Goal: Task Accomplishment & Management: Manage account settings

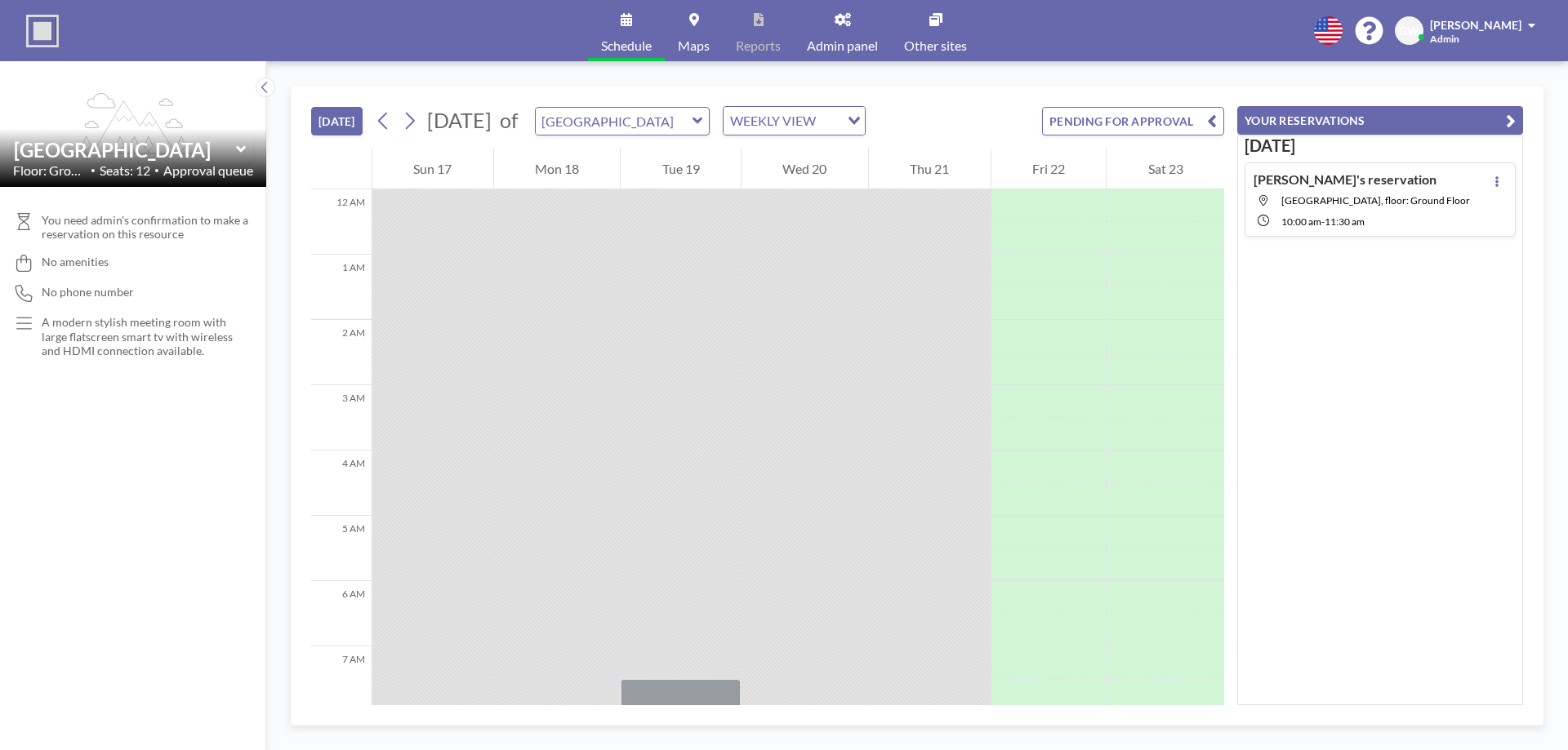
scroll to position [555, 0]
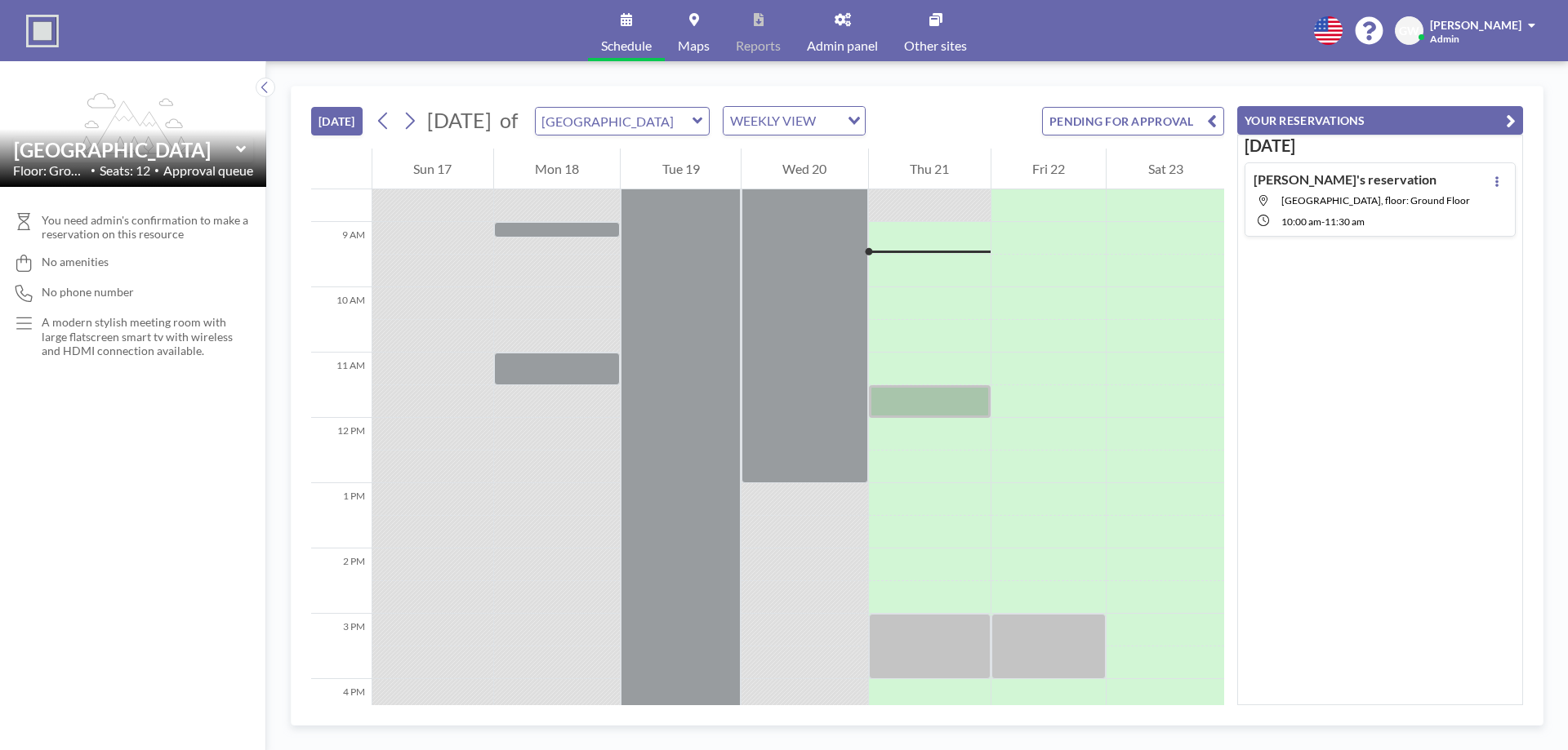
click at [1173, 131] on button "PENDING FOR APPROVAL" at bounding box center [1134, 122] width 182 height 29
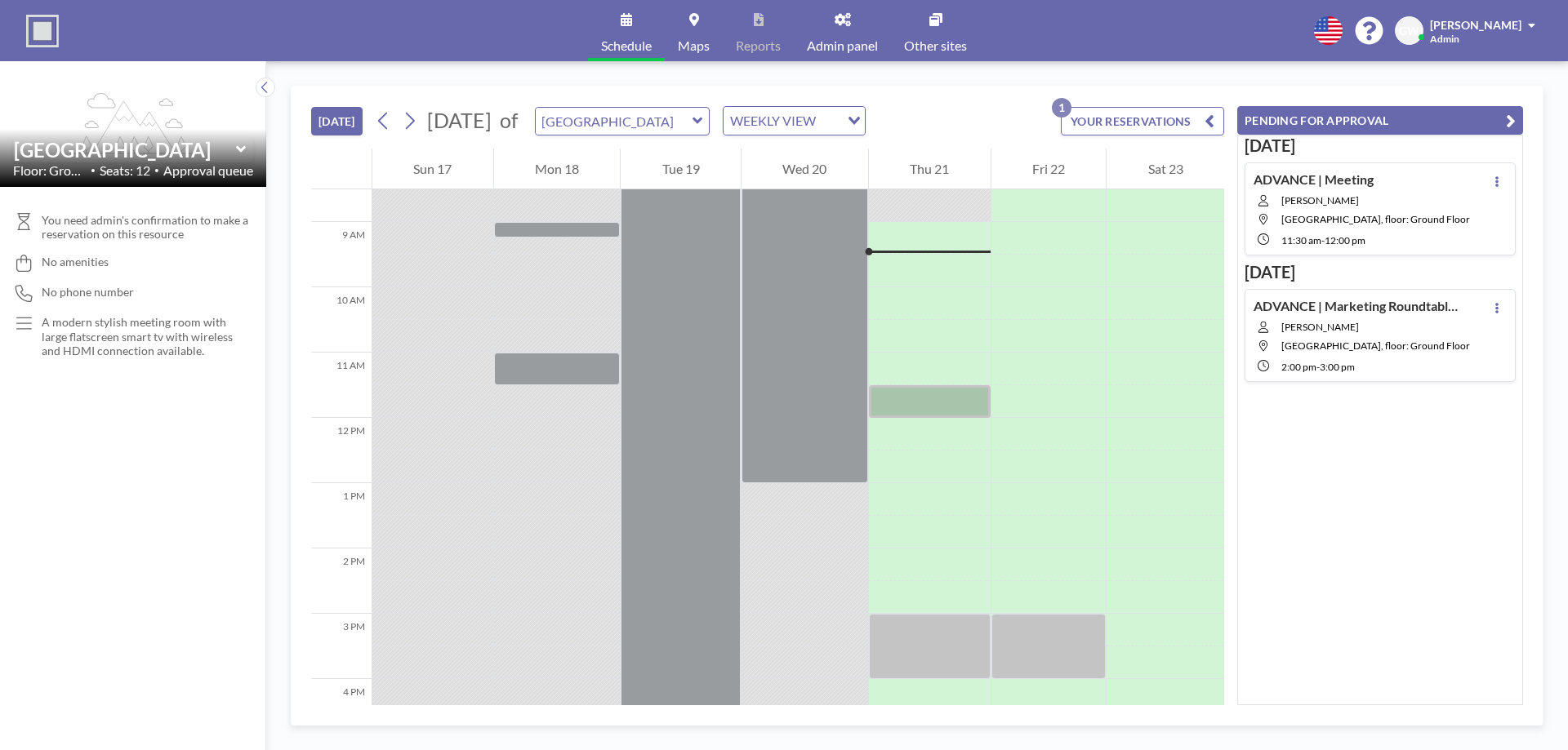
click at [1453, 221] on span "[GEOGRAPHIC_DATA], floor: Ground Floor" at bounding box center [1376, 219] width 189 height 12
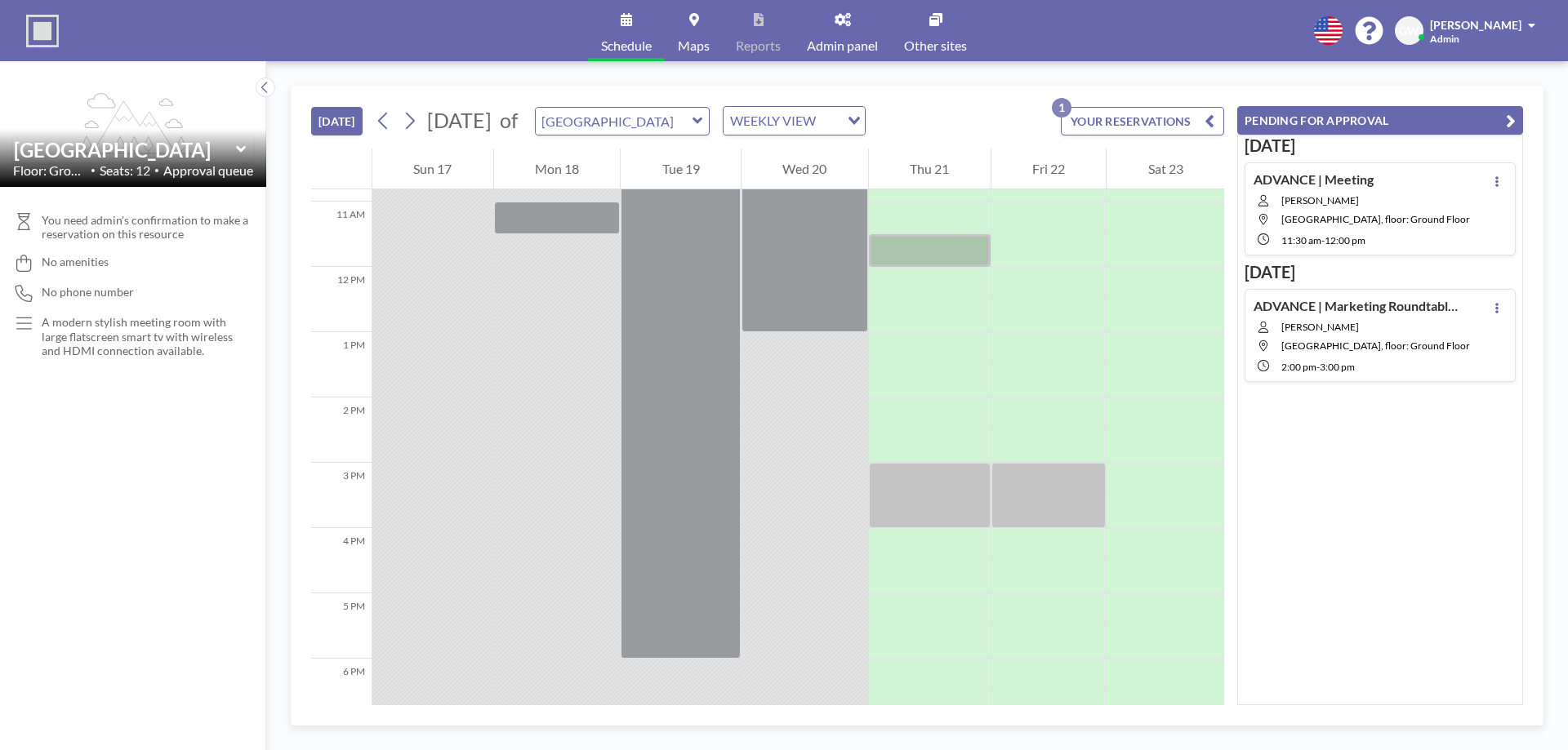
scroll to position [719, 0]
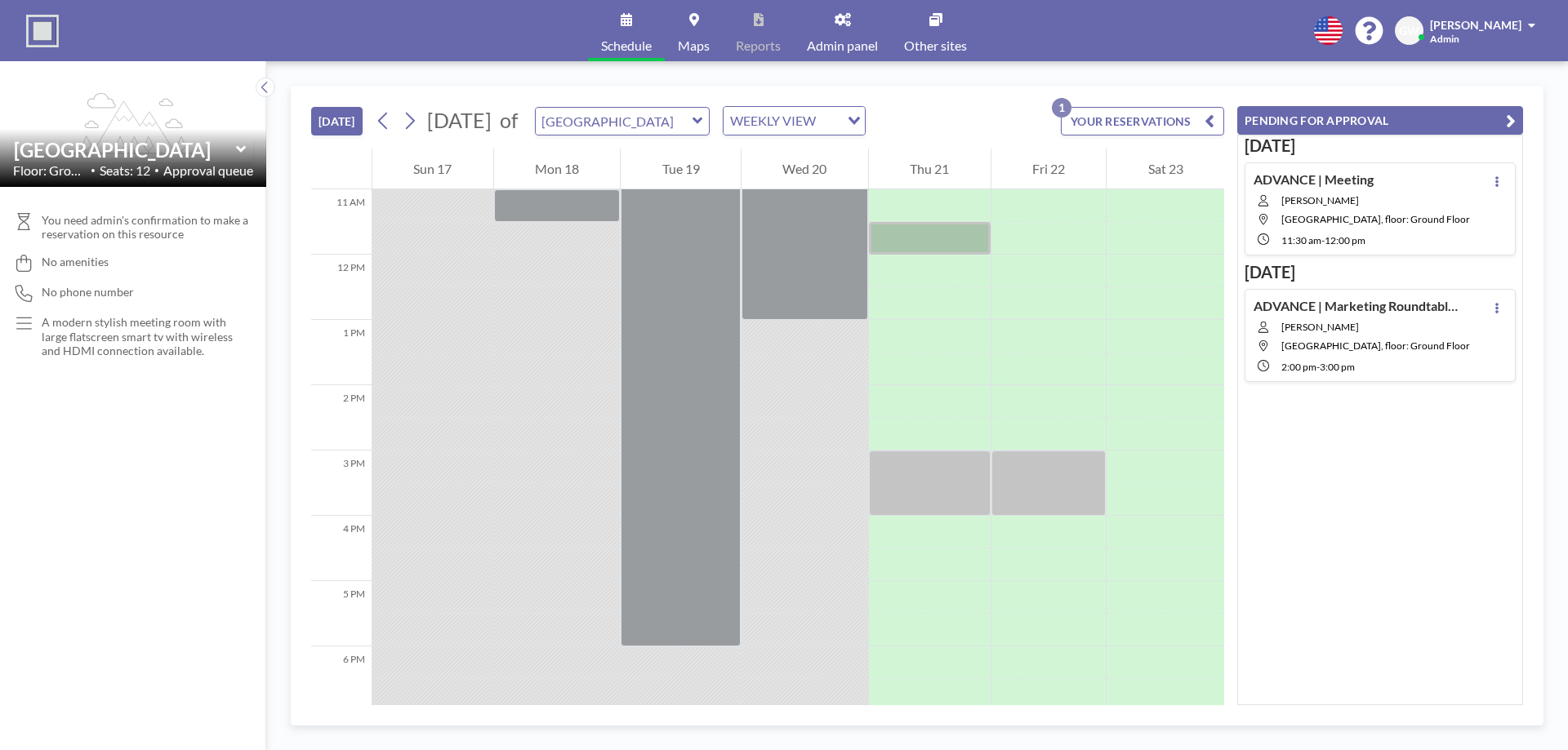
click at [1496, 181] on icon at bounding box center [1497, 181] width 3 height 10
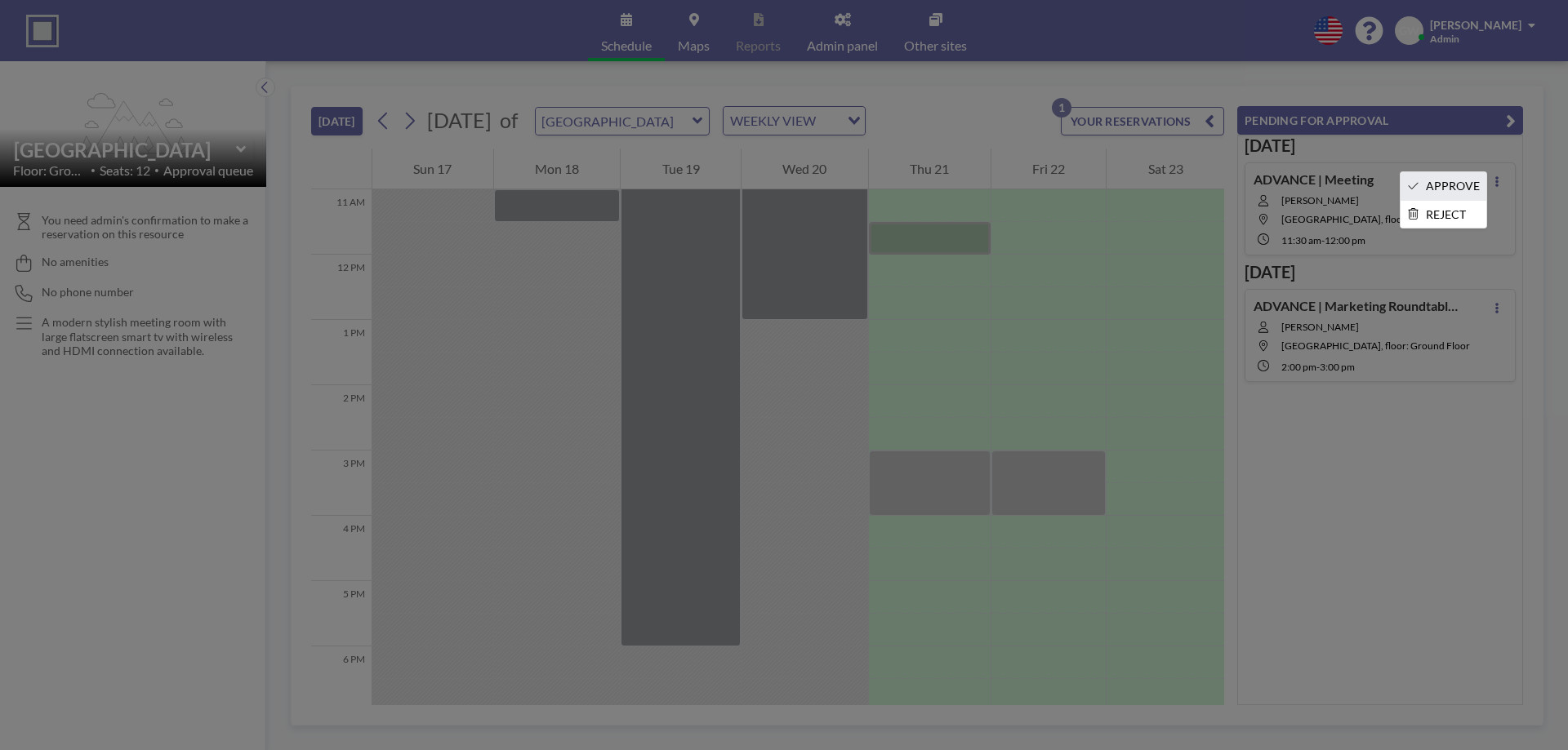
click at [1427, 187] on li "APPROVE" at bounding box center [1444, 186] width 86 height 28
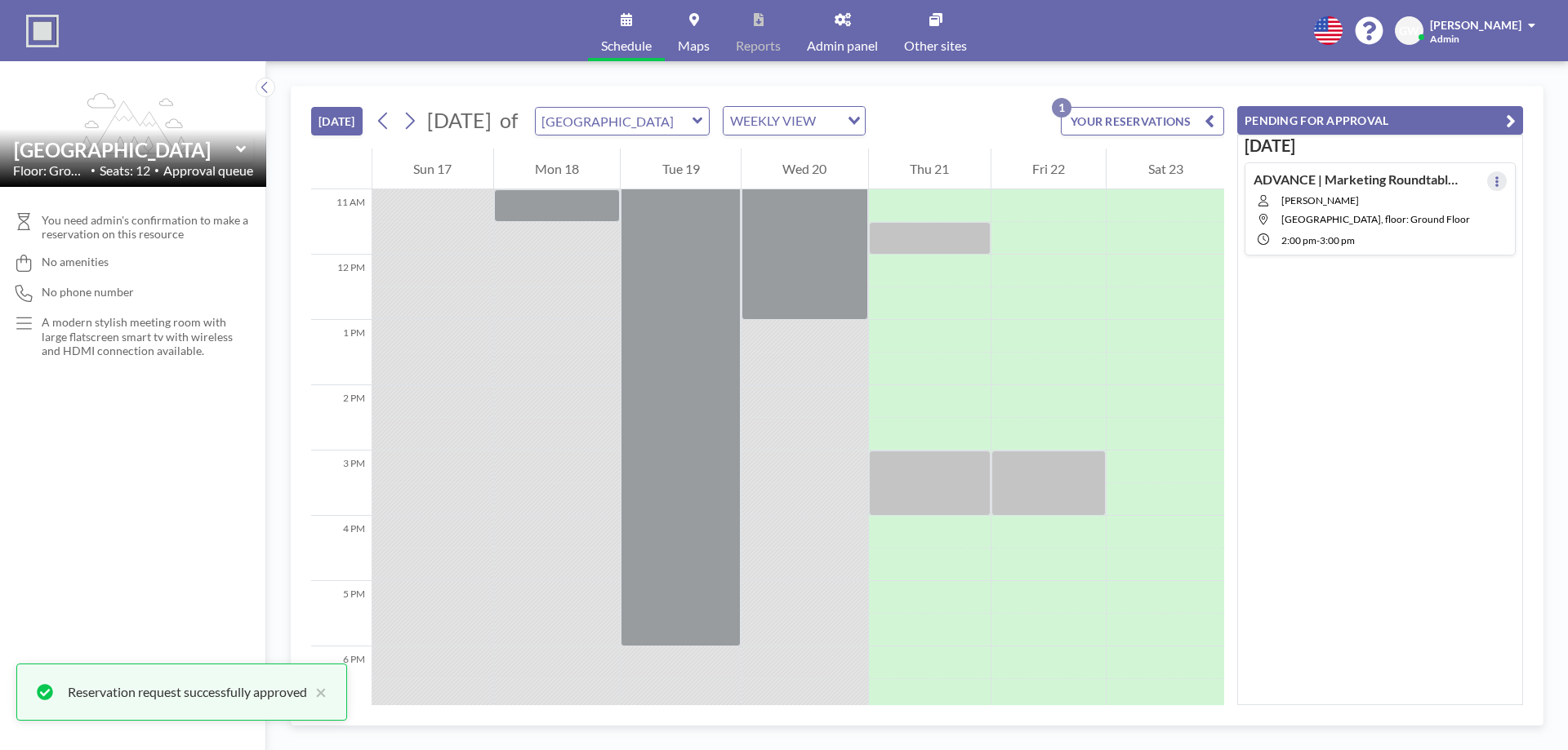
click at [1496, 180] on icon at bounding box center [1497, 181] width 3 height 10
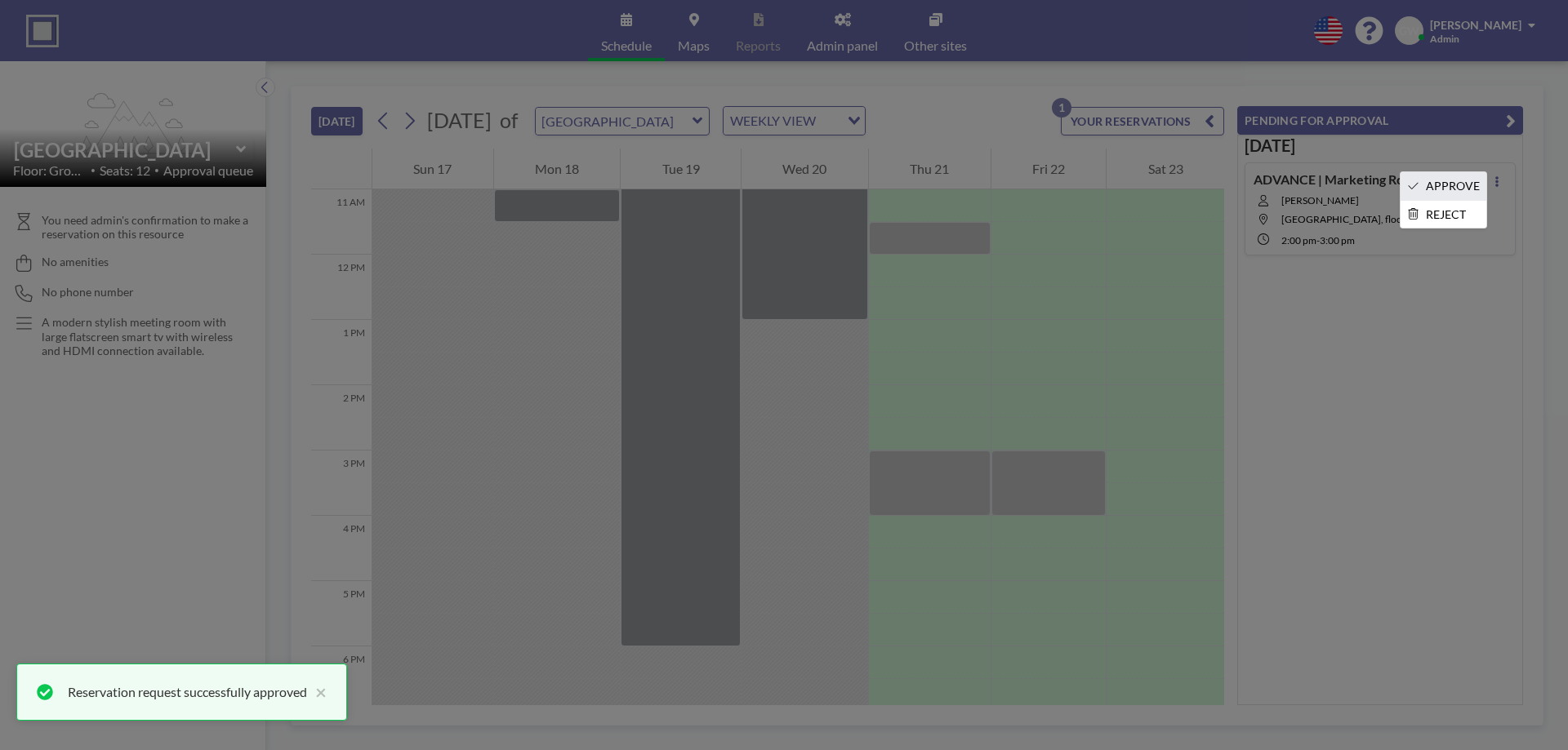
click at [1455, 190] on li "APPROVE" at bounding box center [1444, 186] width 86 height 28
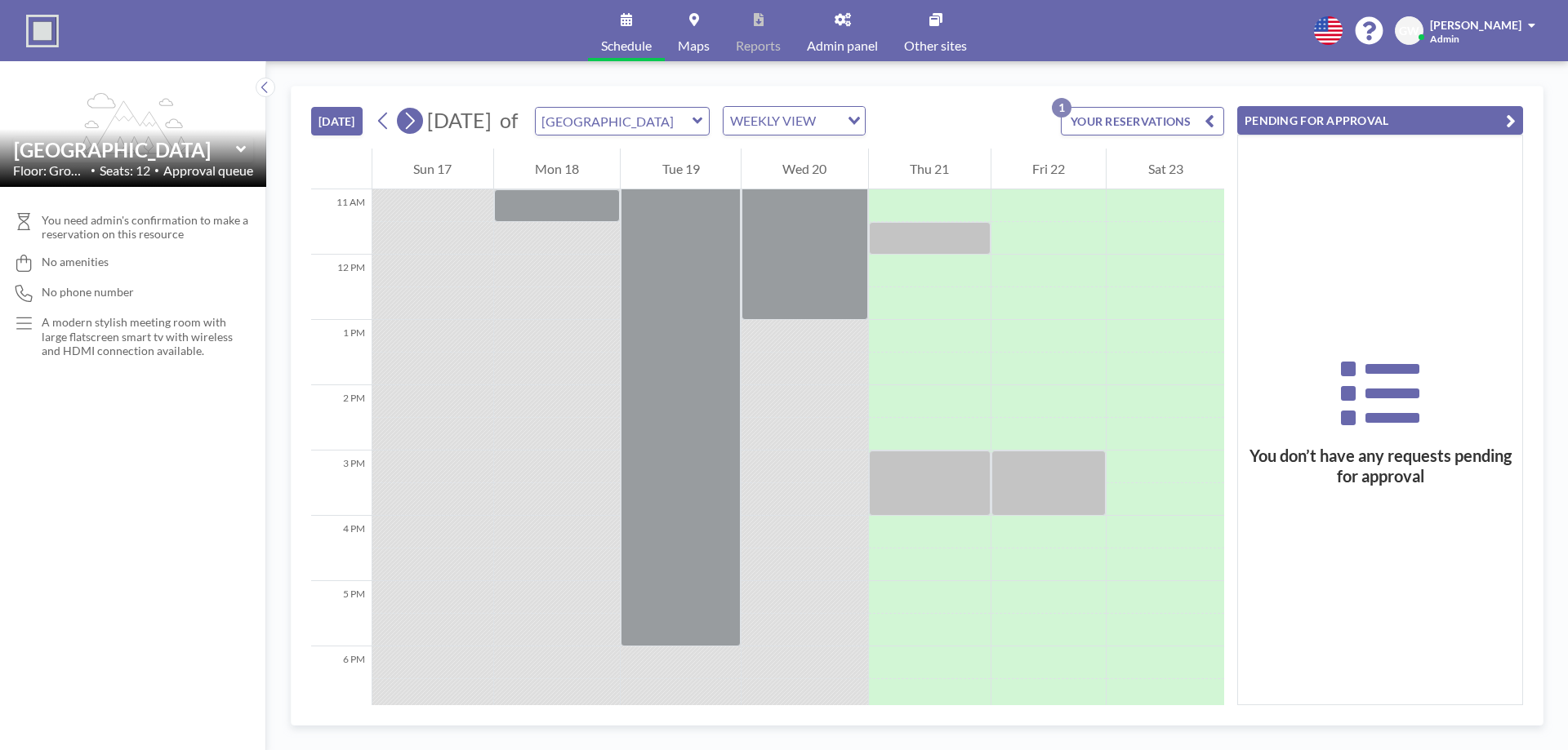
click at [422, 112] on button at bounding box center [410, 121] width 26 height 26
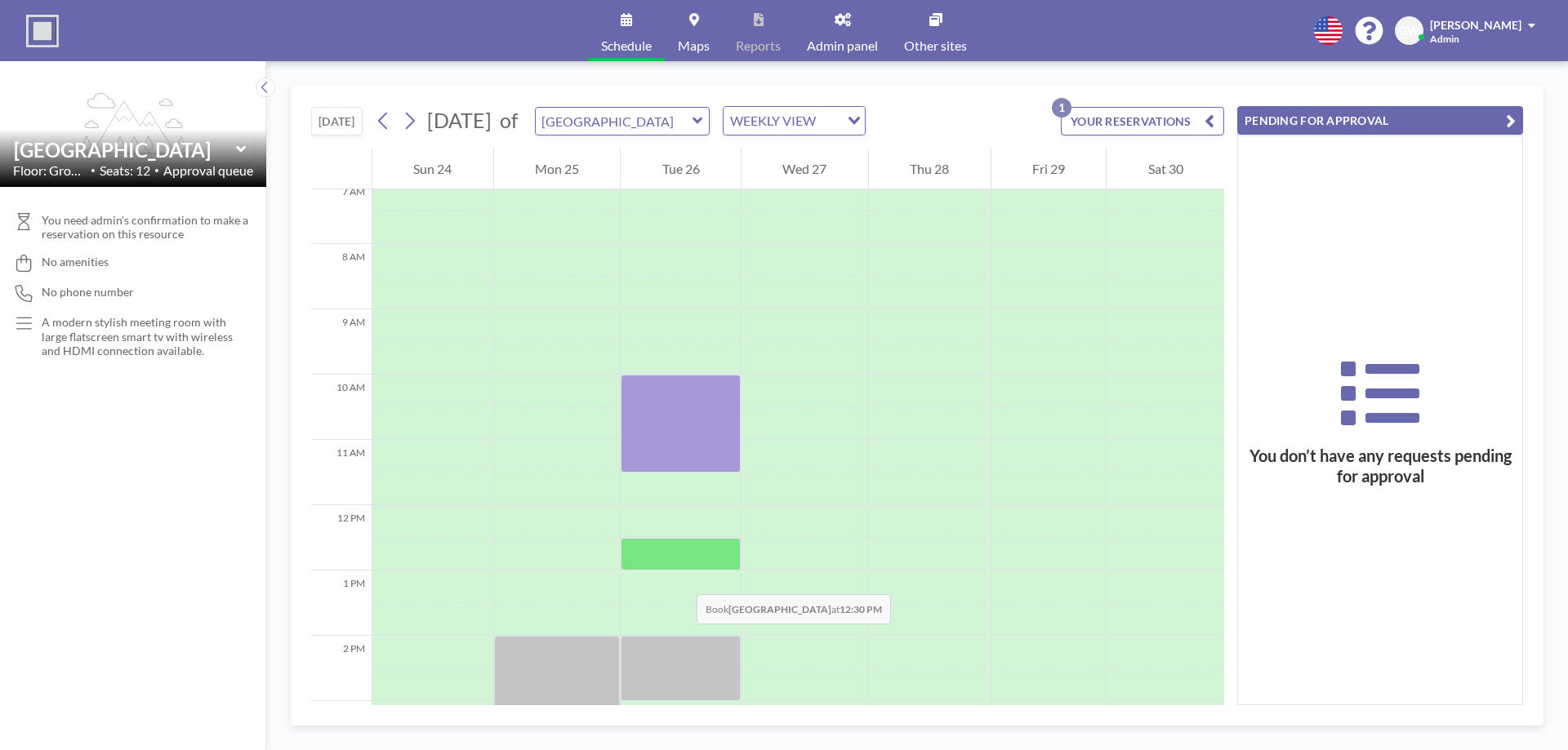
scroll to position [598, 0]
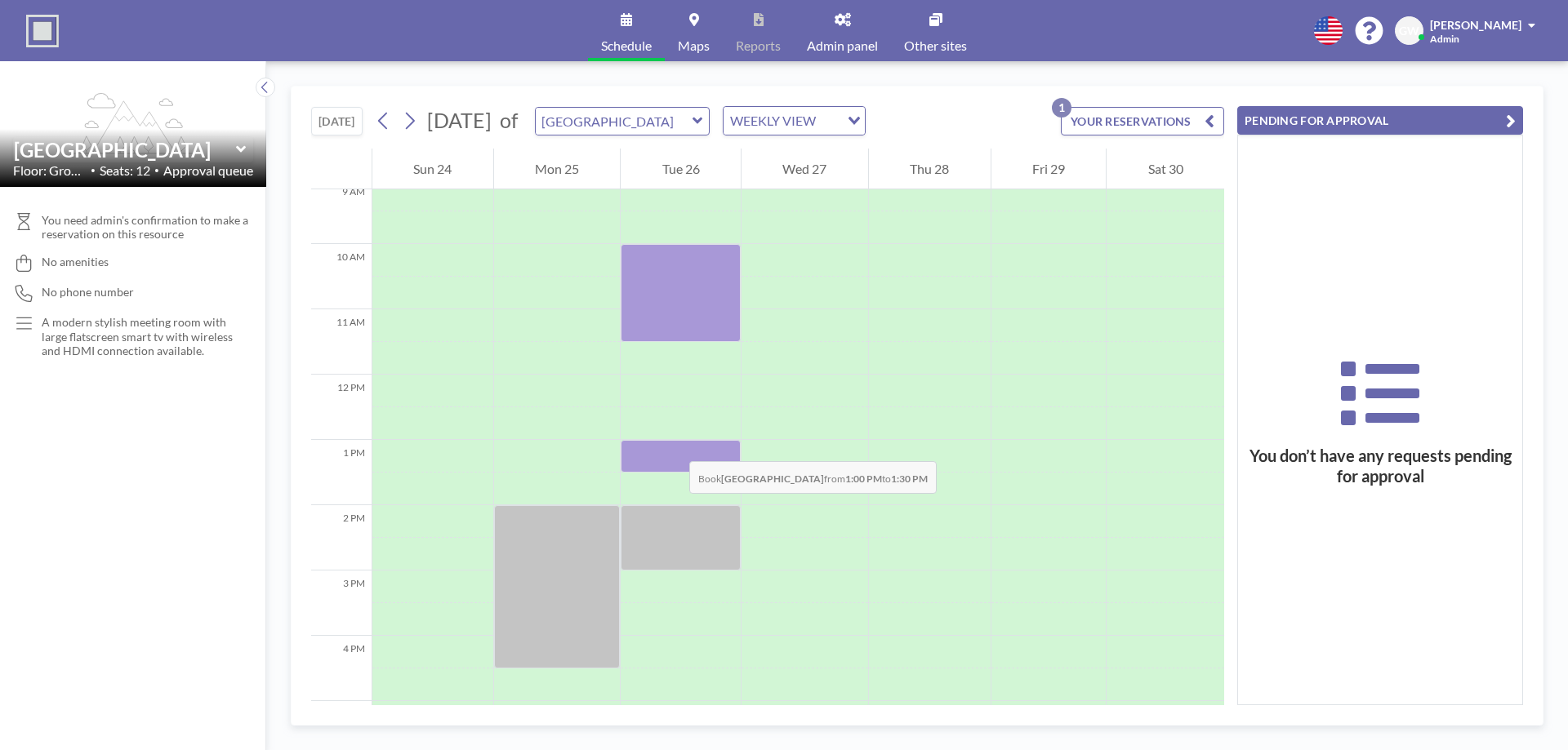
click at [673, 445] on div at bounding box center [681, 456] width 120 height 32
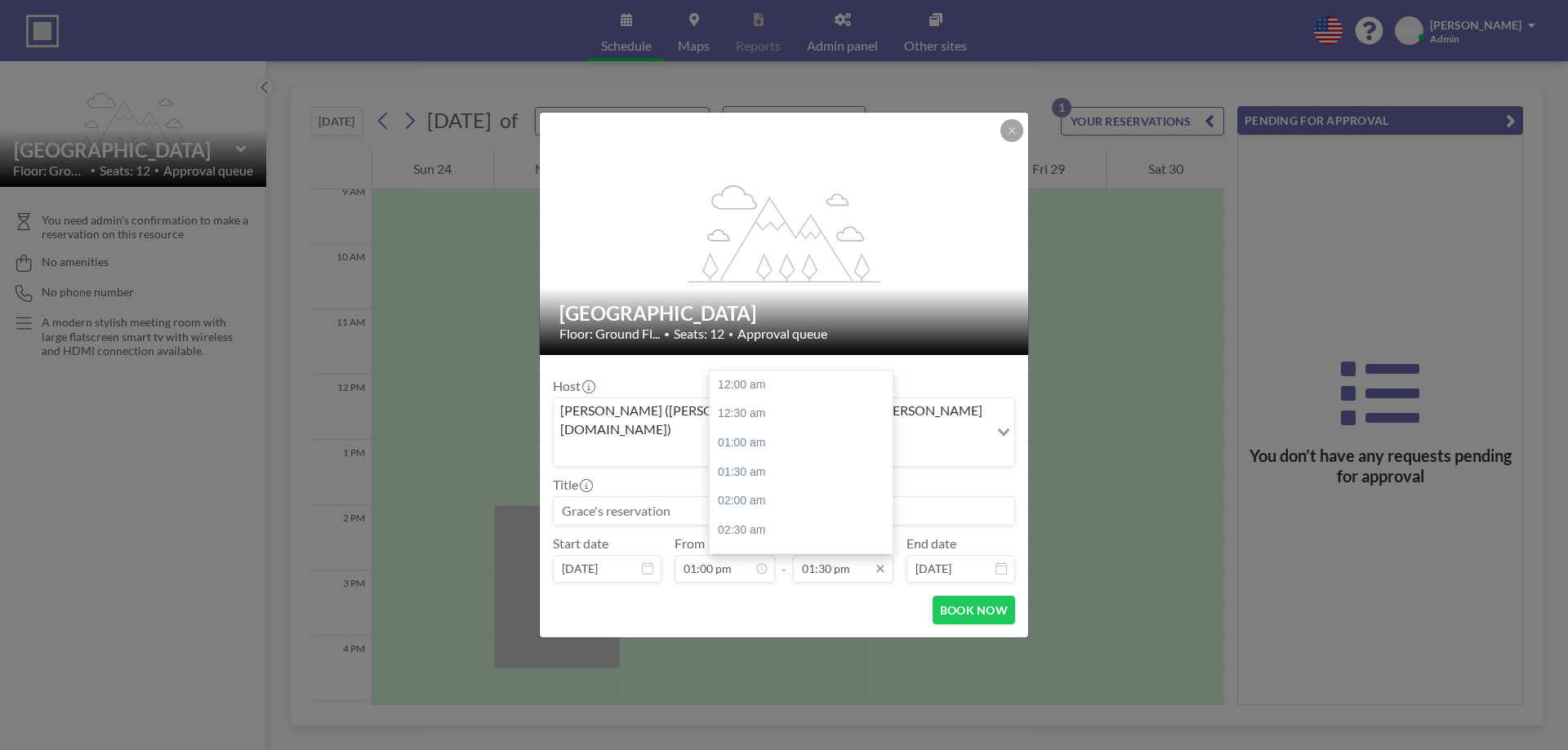
scroll to position [785, 0]
click at [870, 555] on input "01:30 pm" at bounding box center [843, 569] width 101 height 28
click at [772, 429] on div "02:30 pm" at bounding box center [805, 444] width 191 height 30
click at [837, 555] on input "02:30 pm" at bounding box center [843, 569] width 101 height 28
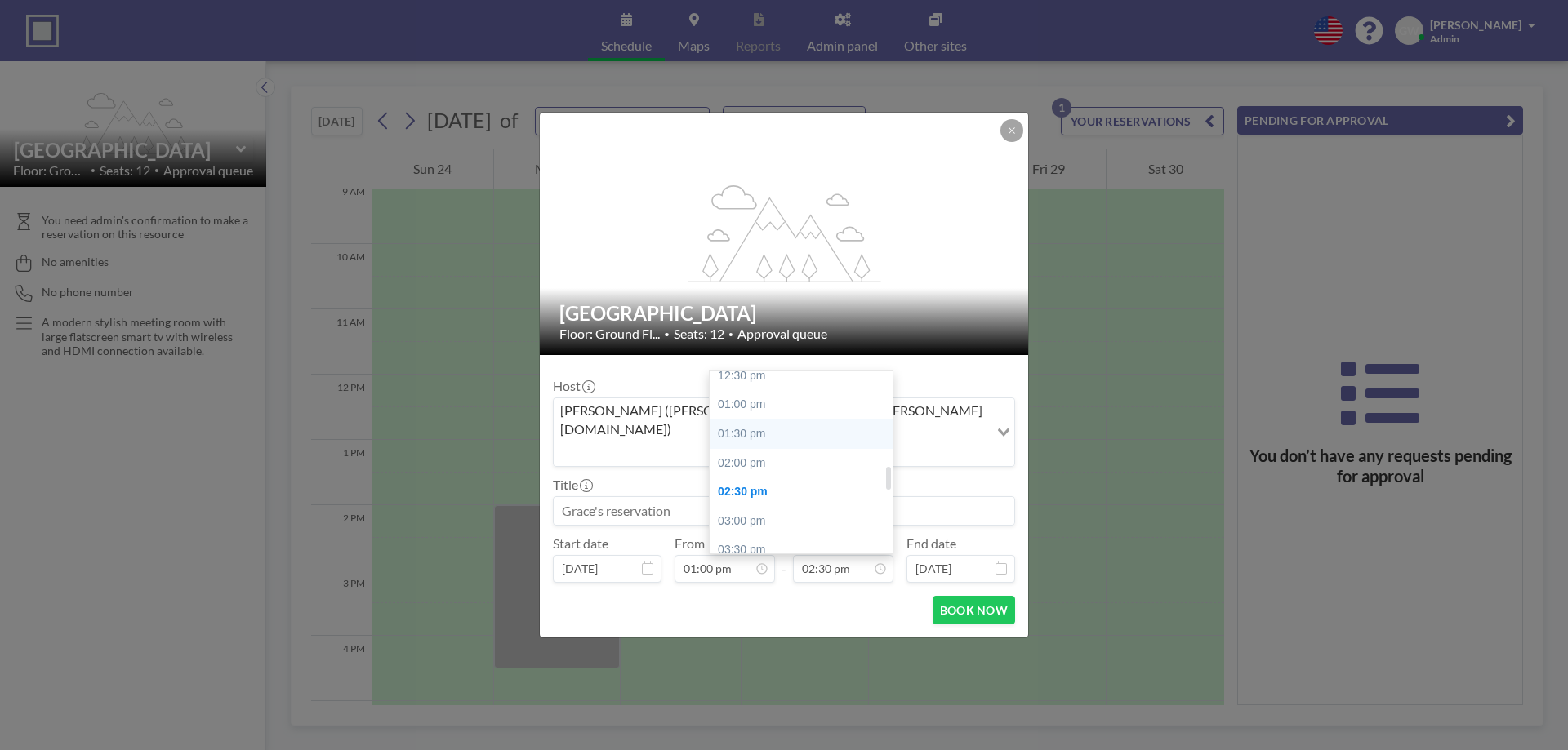
scroll to position [734, 0]
click at [769, 450] on div "02:00 pm" at bounding box center [805, 465] width 191 height 30
type input "02:00 pm"
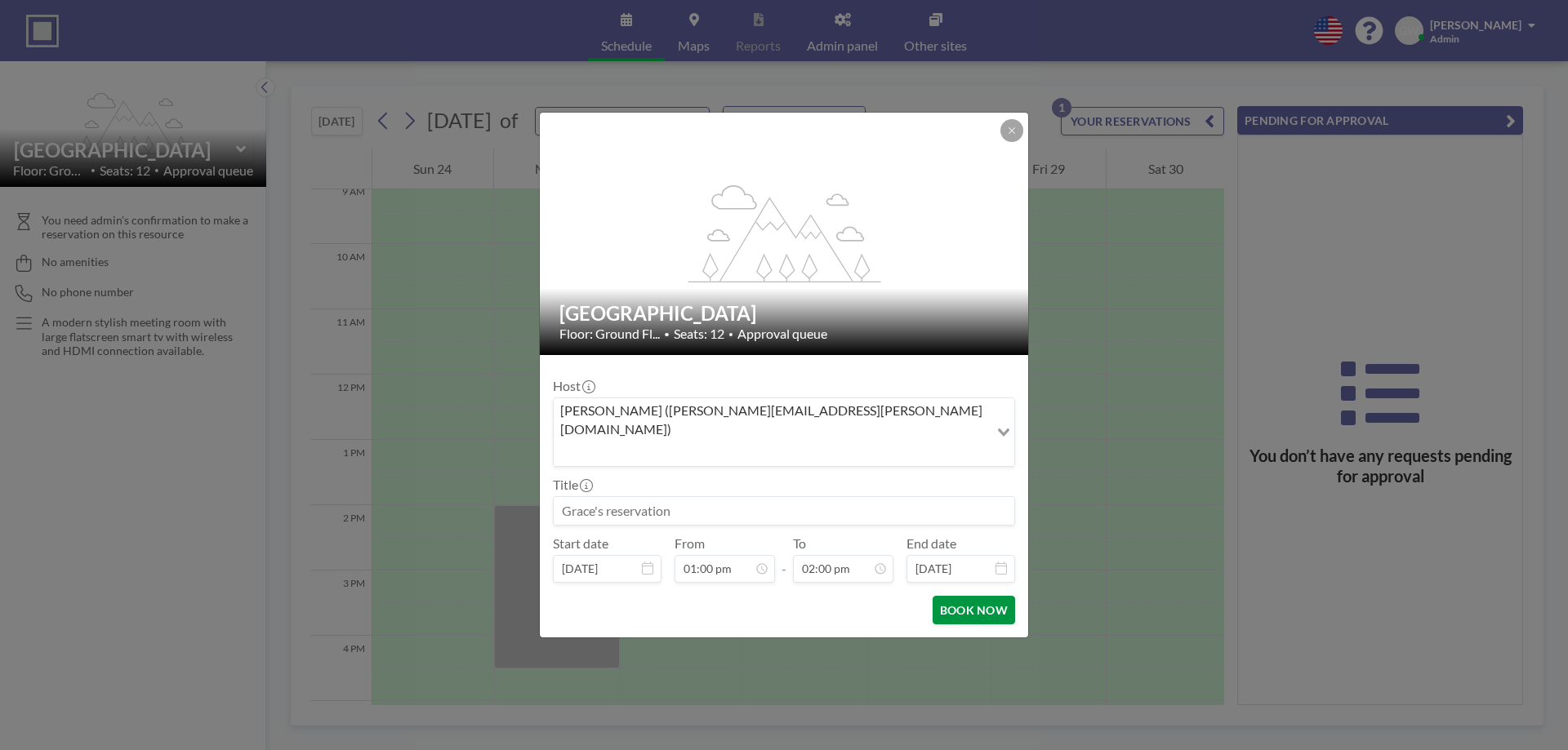
click at [955, 596] on button "BOOK NOW" at bounding box center [974, 610] width 83 height 29
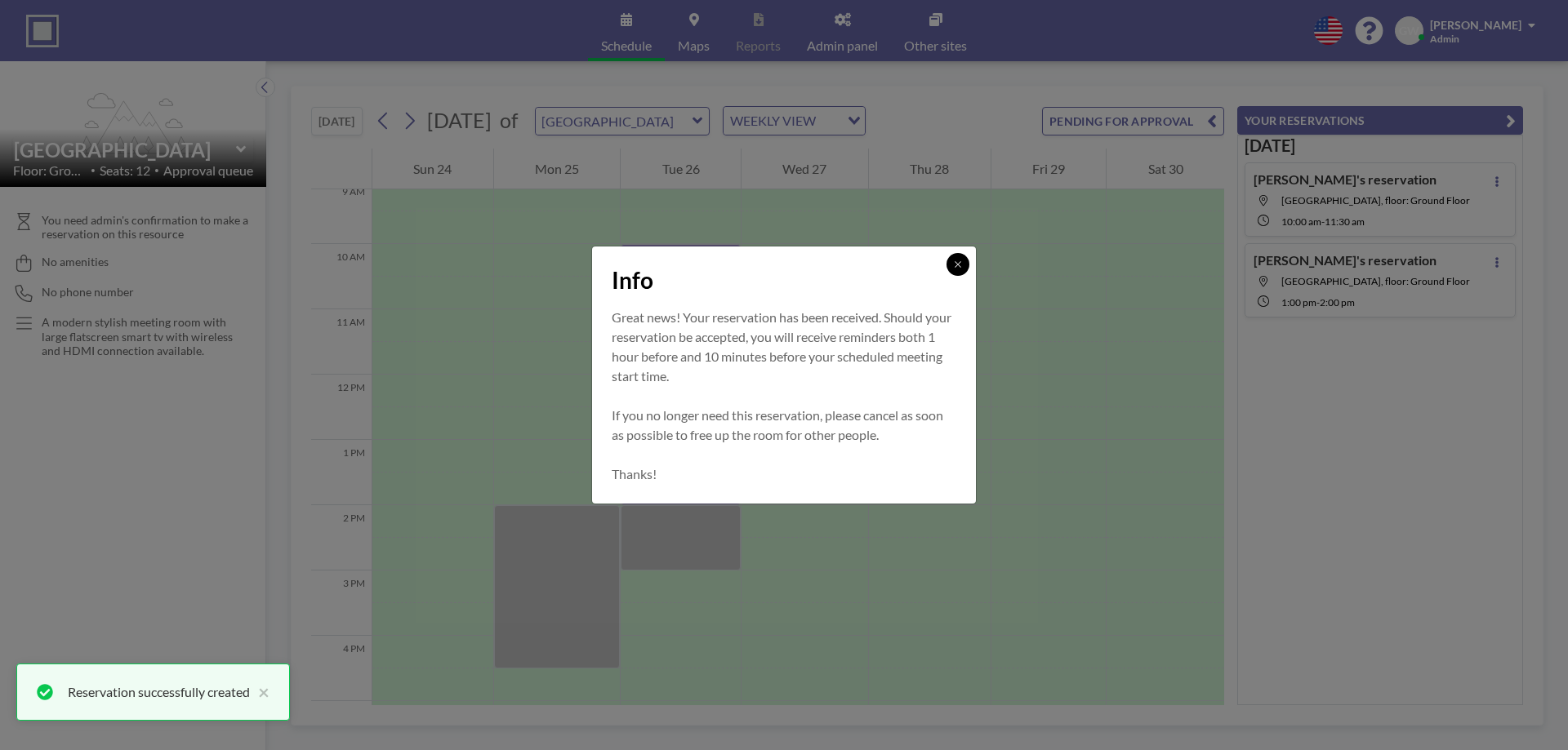
click at [954, 260] on icon at bounding box center [958, 265] width 10 height 10
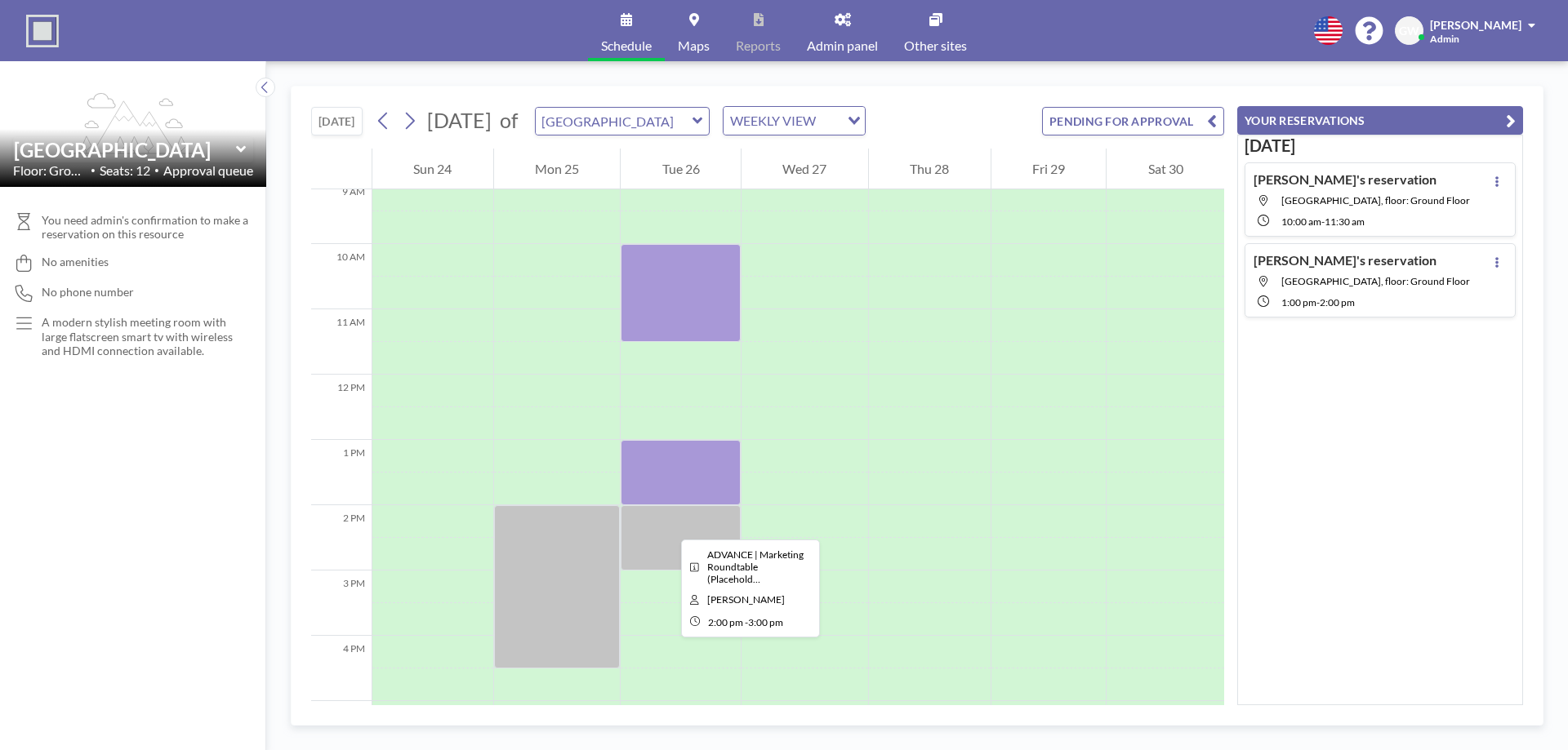
click at [669, 525] on div at bounding box center [681, 538] width 120 height 66
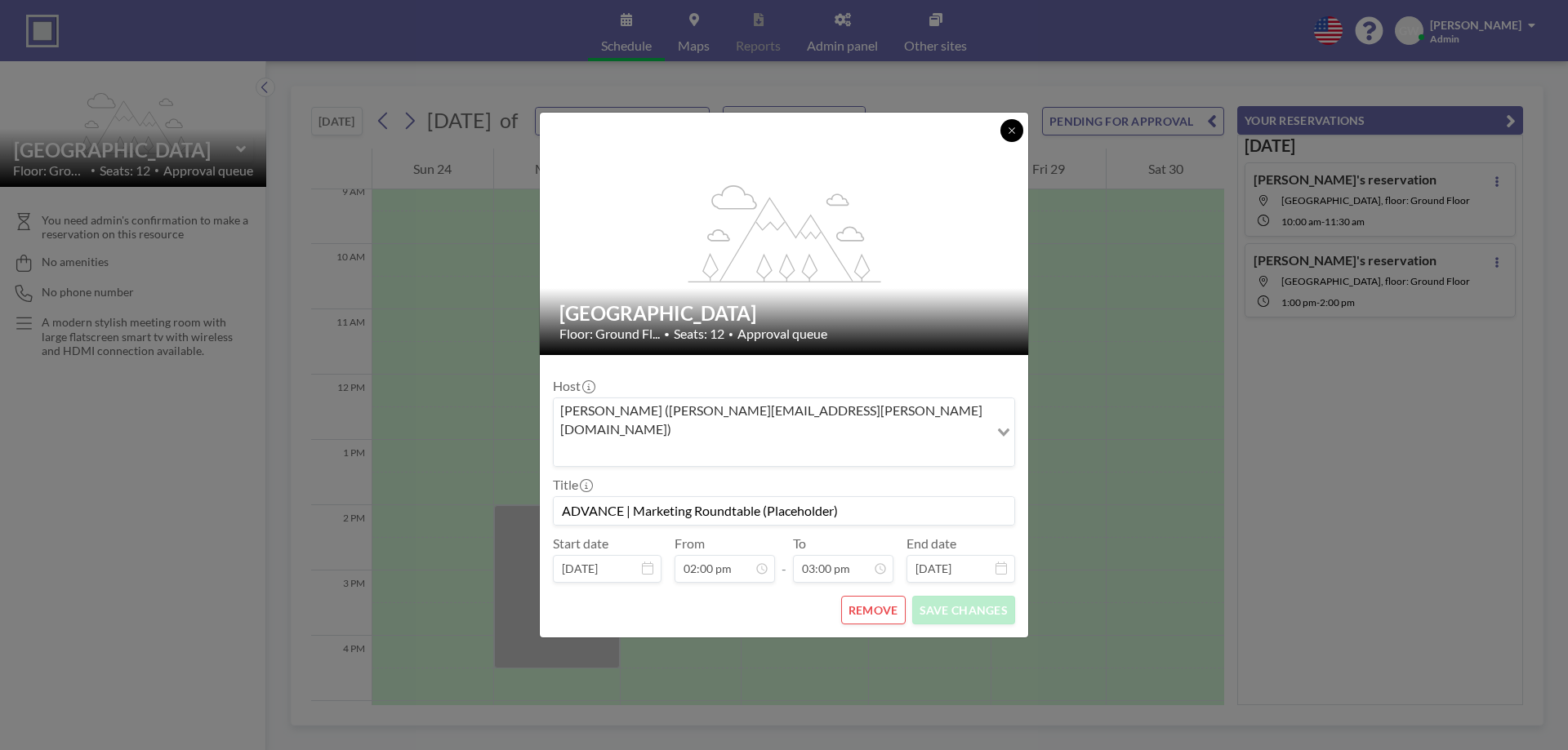
click at [1009, 133] on icon at bounding box center [1011, 130] width 6 height 6
